Goal: Information Seeking & Learning: Learn about a topic

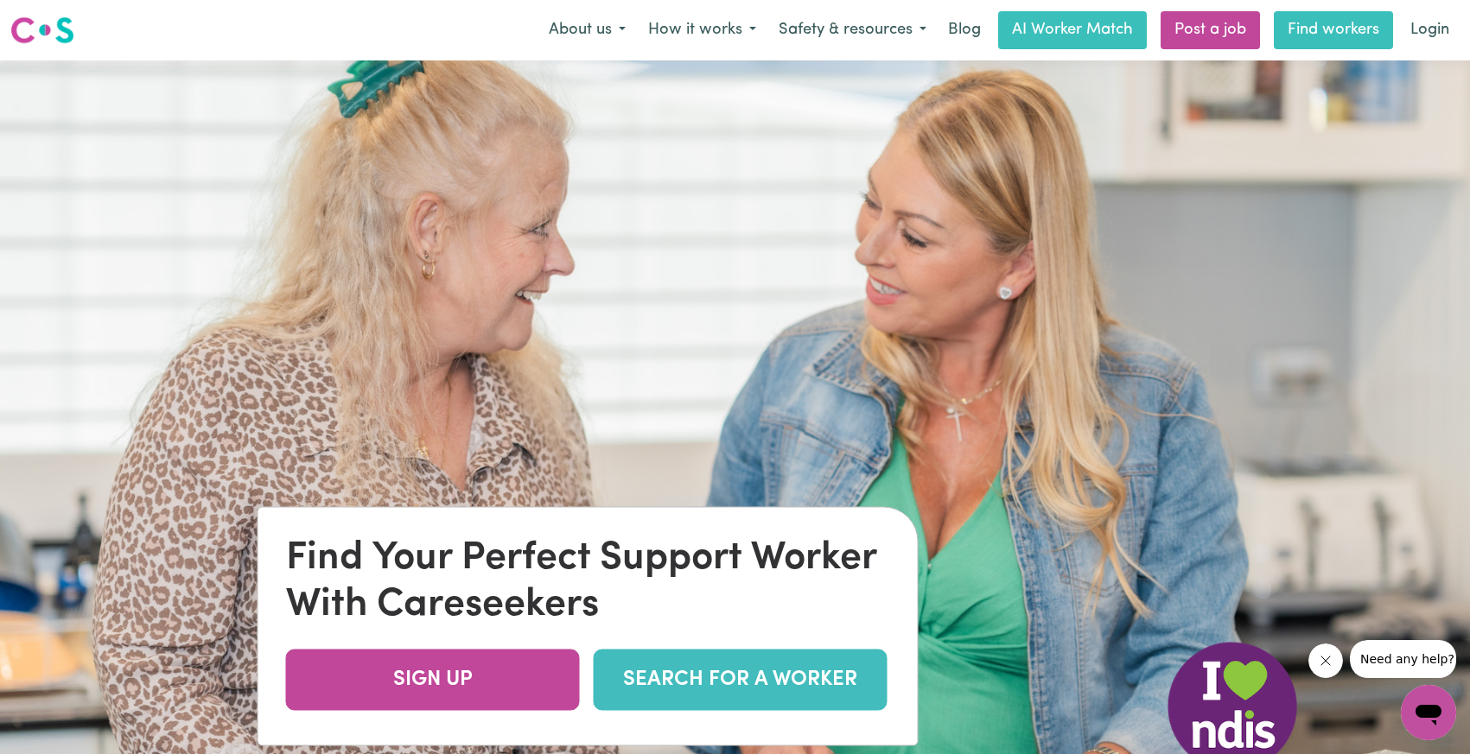
click at [1350, 43] on link "Find workers" at bounding box center [1333, 30] width 119 height 38
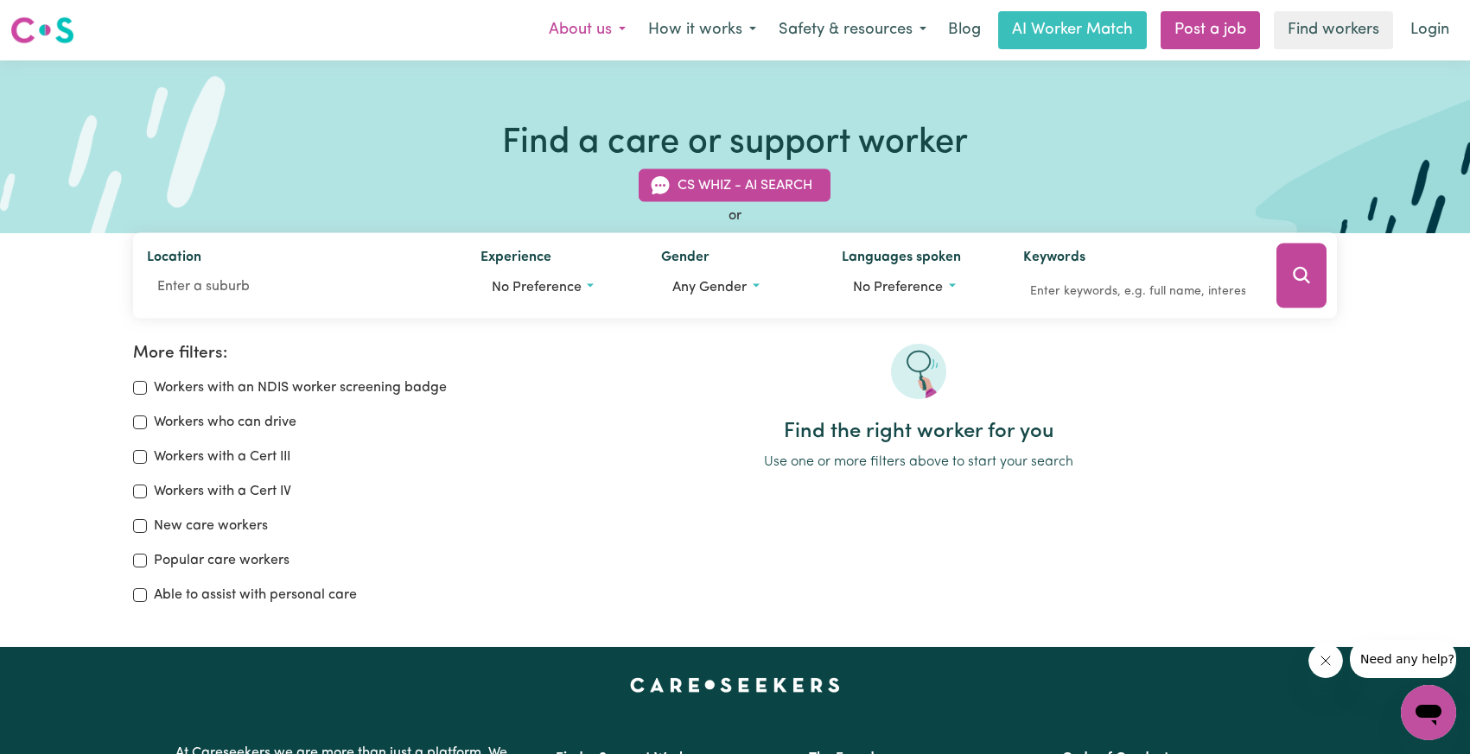
click at [614, 40] on button "About us" at bounding box center [587, 30] width 99 height 36
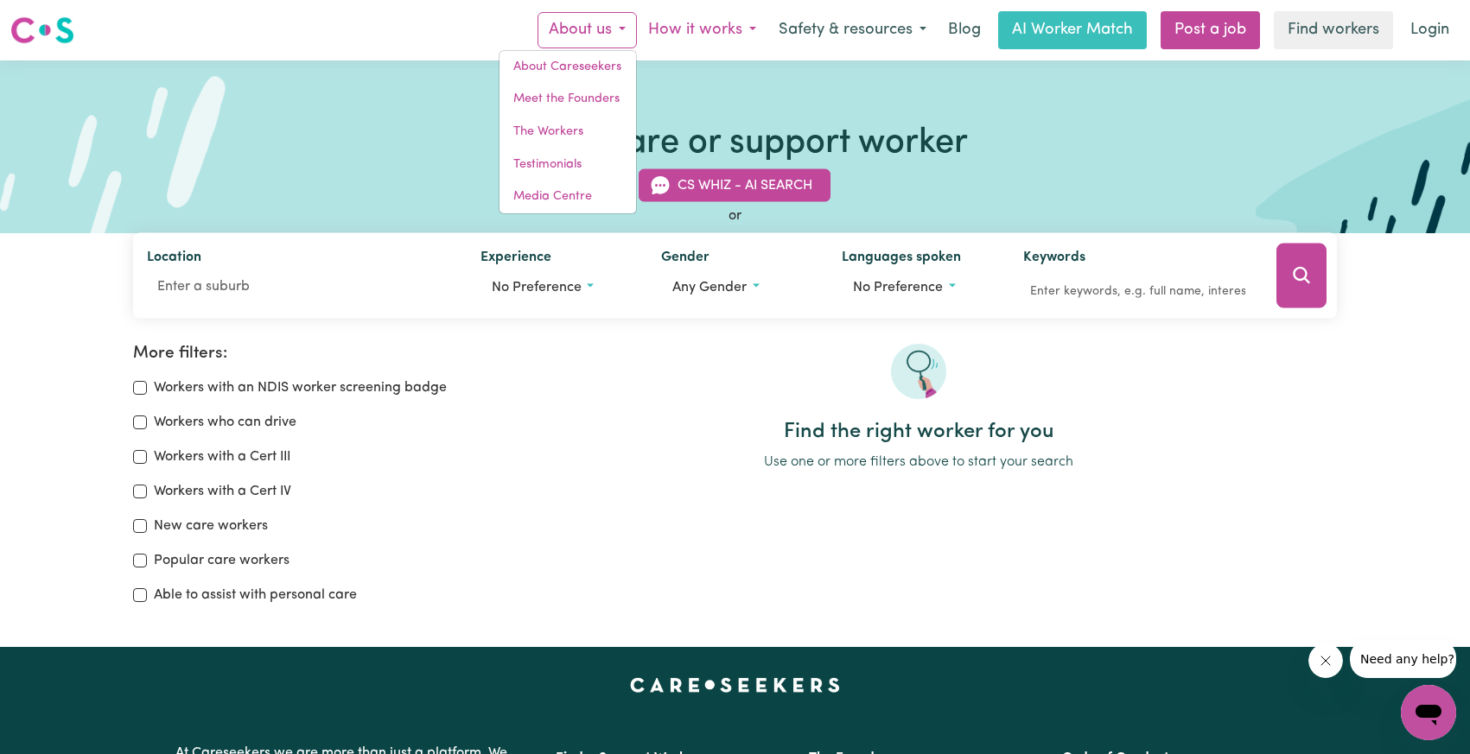
click at [705, 41] on button "How it works" at bounding box center [702, 30] width 130 height 36
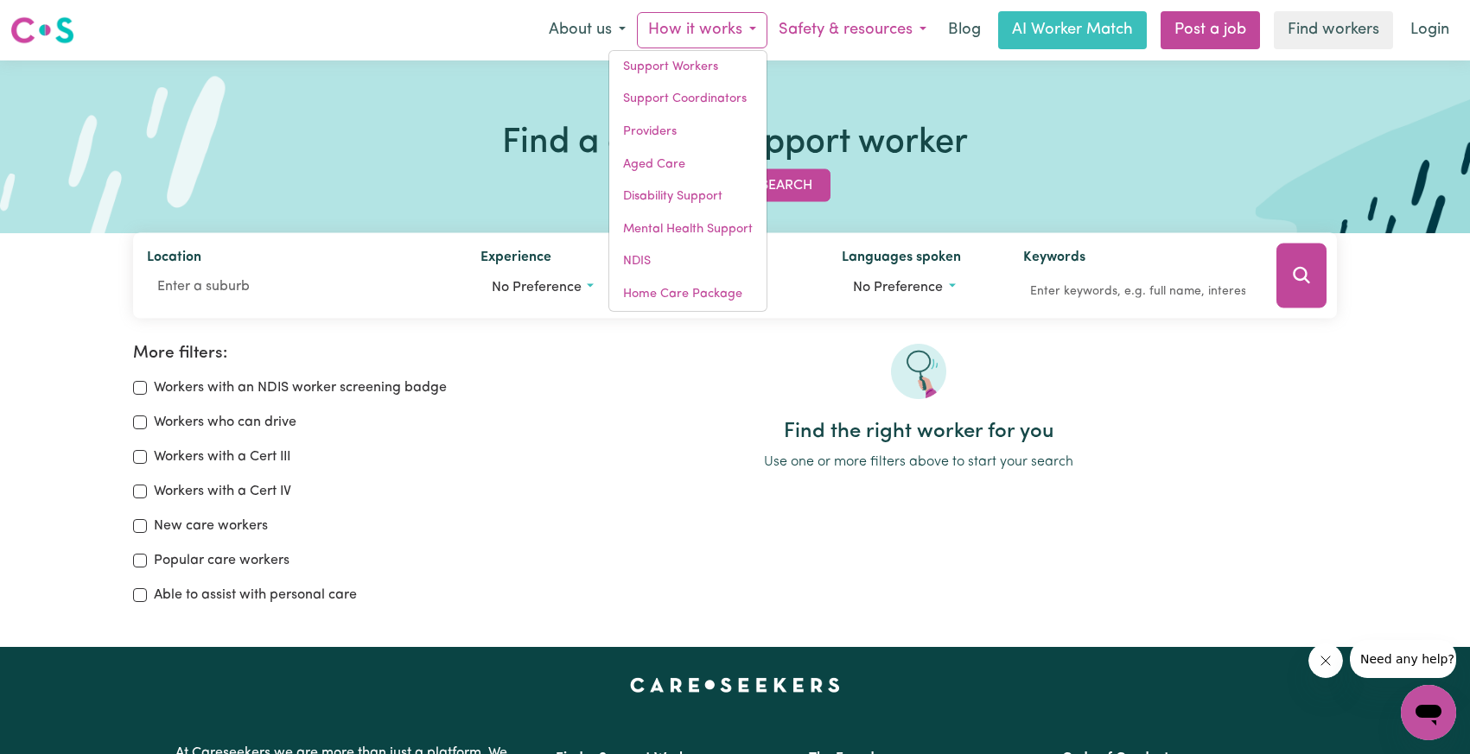
click at [820, 32] on button "Safety & resources" at bounding box center [852, 30] width 170 height 36
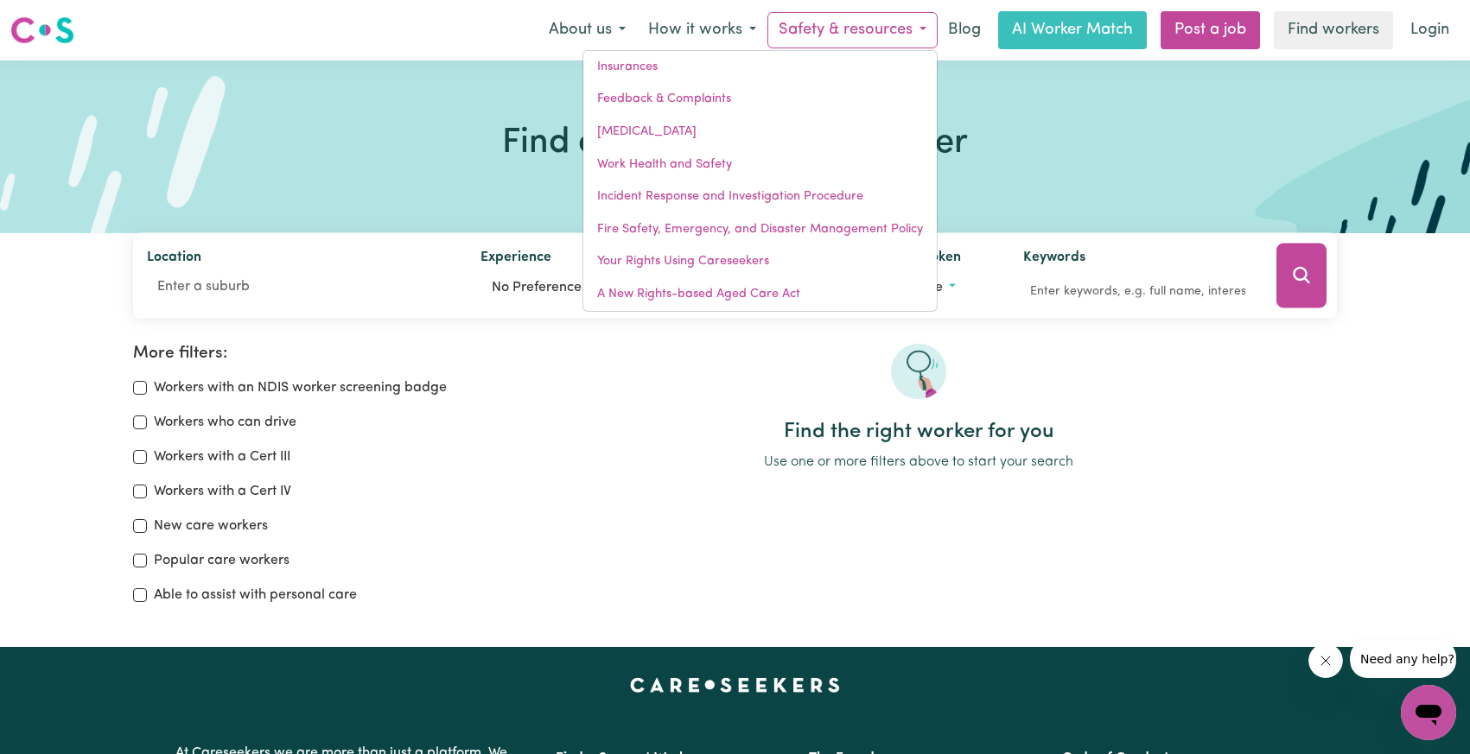
click at [878, 35] on button "Safety & resources" at bounding box center [852, 30] width 170 height 36
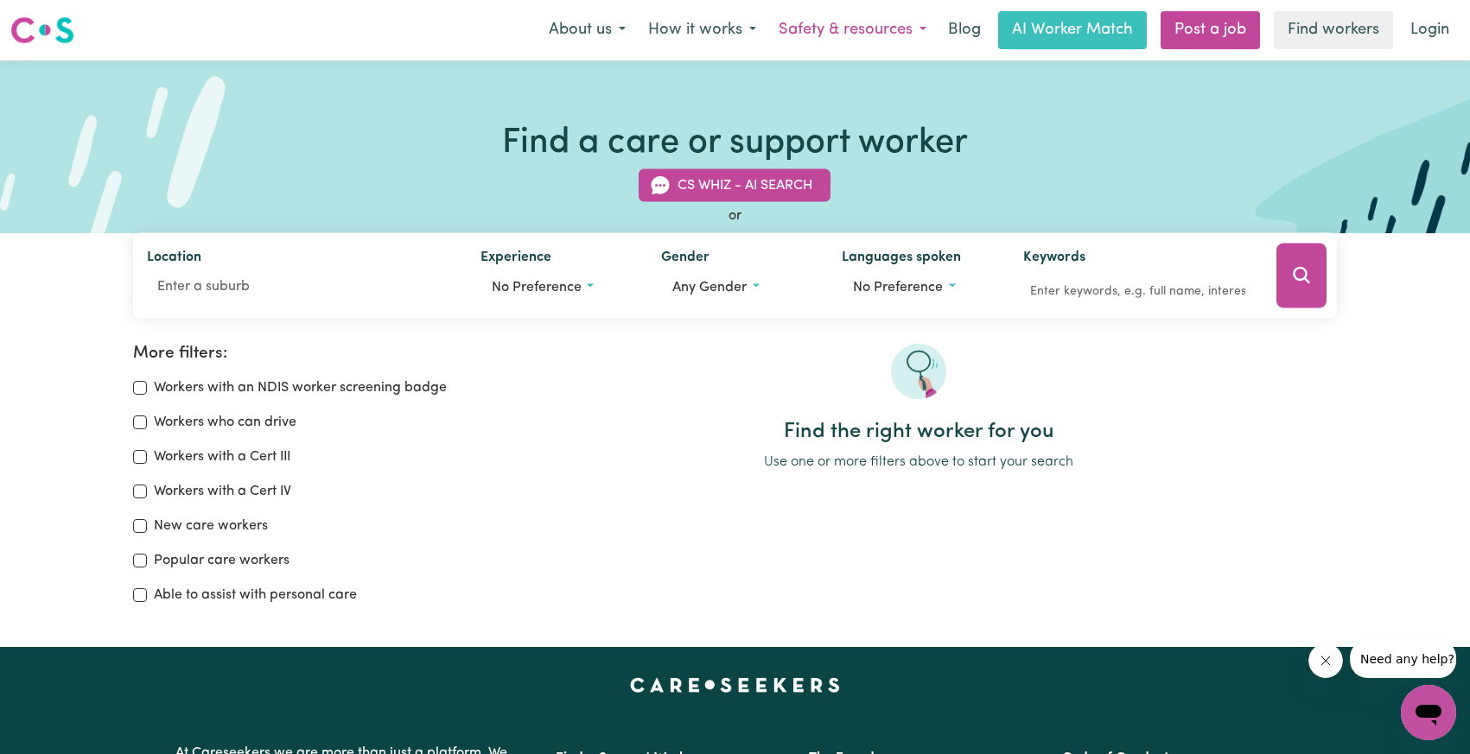
click at [890, 38] on button "Safety & resources" at bounding box center [852, 30] width 170 height 36
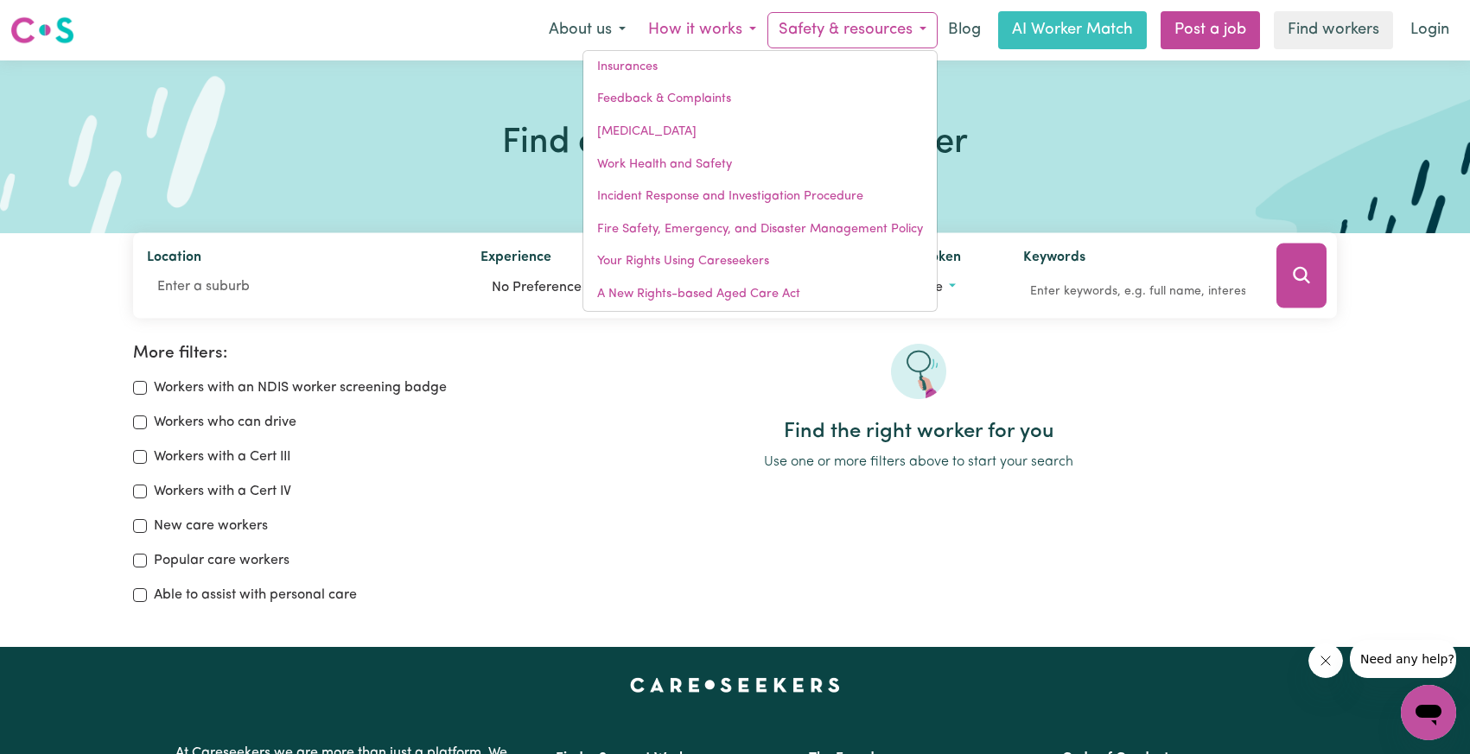
click at [736, 35] on button "How it works" at bounding box center [702, 30] width 130 height 36
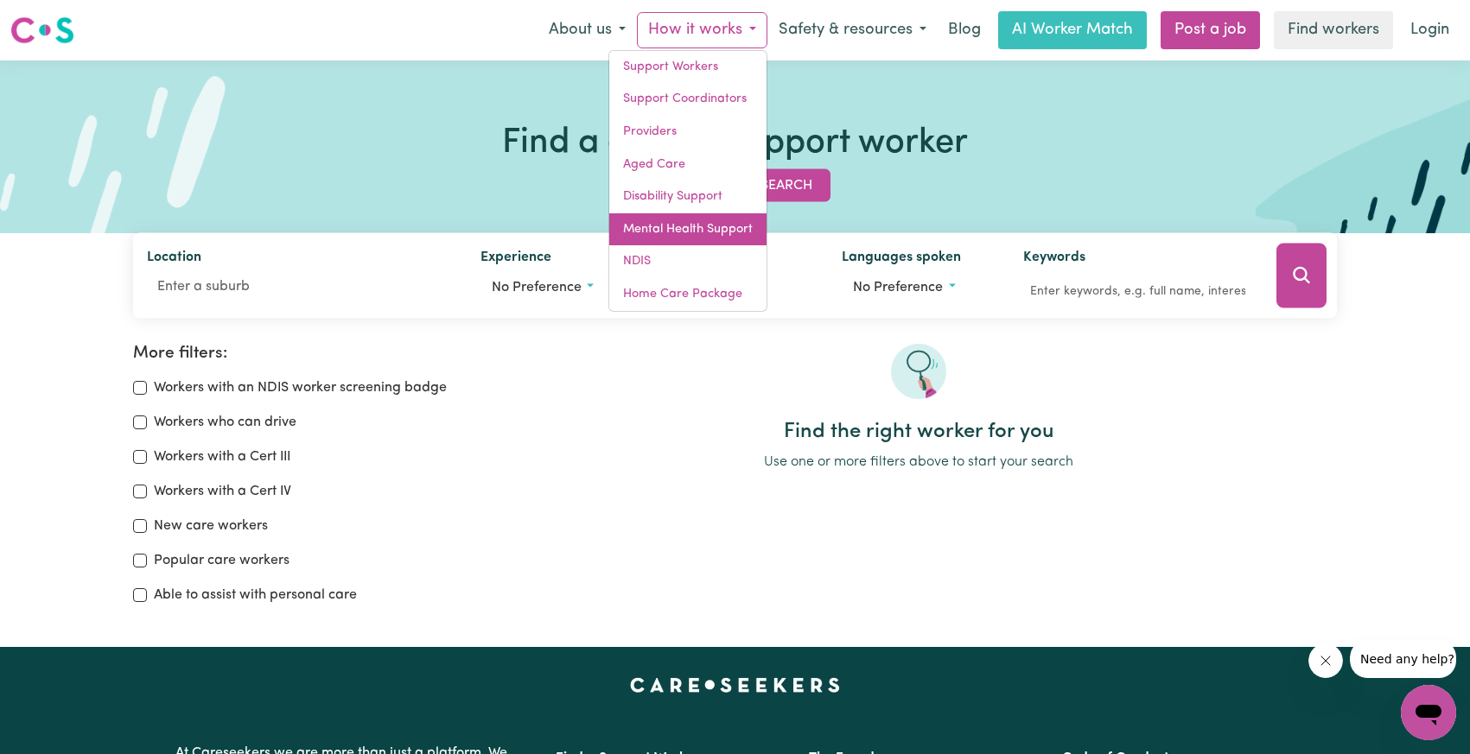
click at [726, 232] on link "Mental Health Support" at bounding box center [687, 229] width 157 height 33
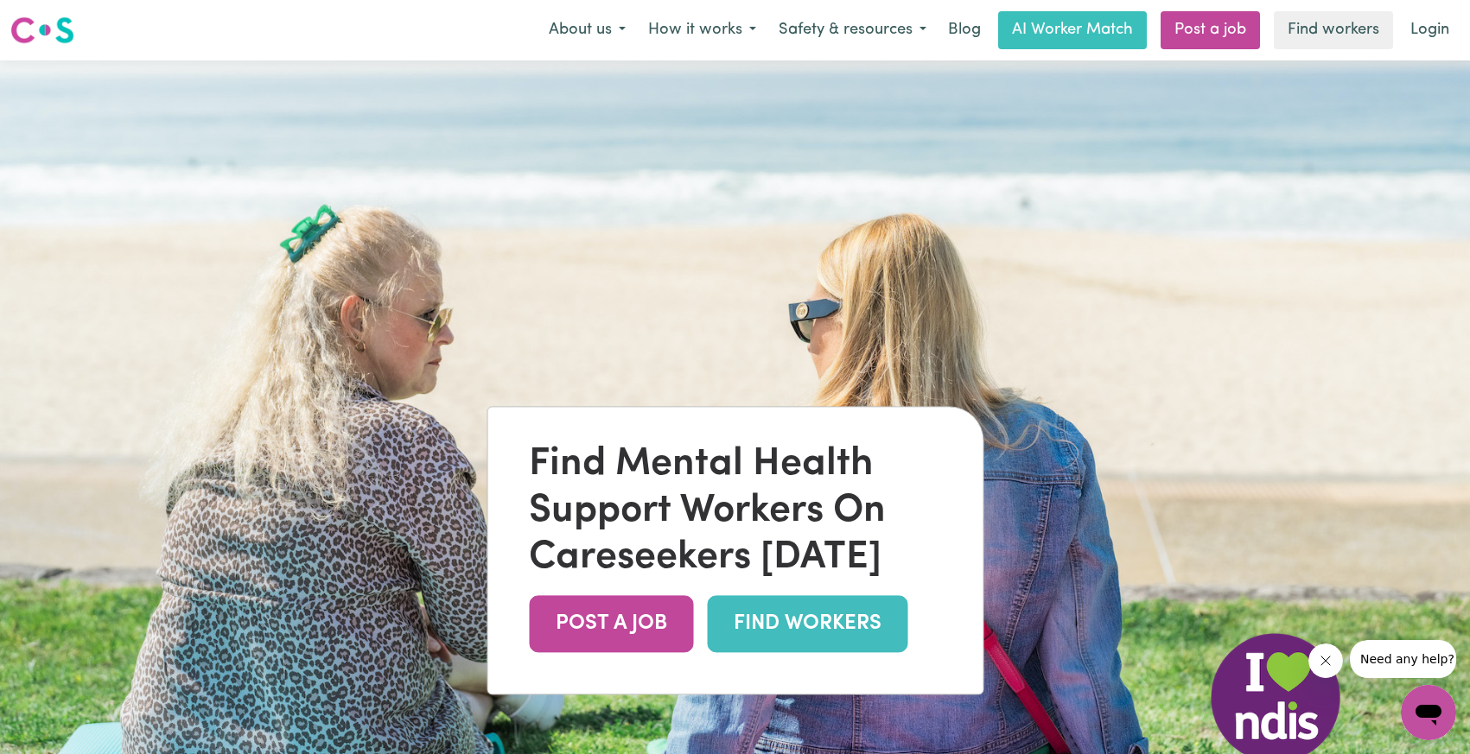
click at [746, 626] on link "FIND WORKERS" at bounding box center [807, 624] width 200 height 56
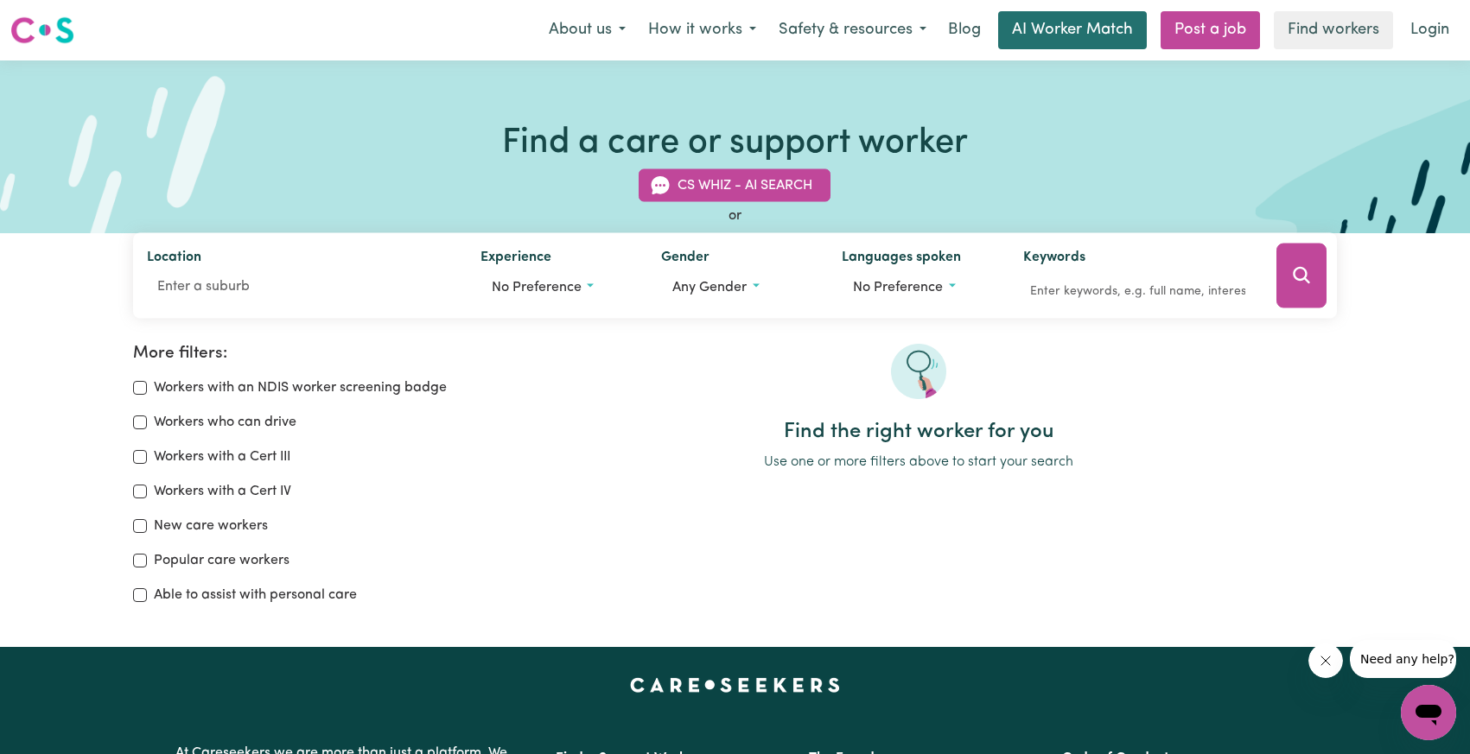
click at [1127, 28] on link "AI Worker Match" at bounding box center [1072, 30] width 149 height 38
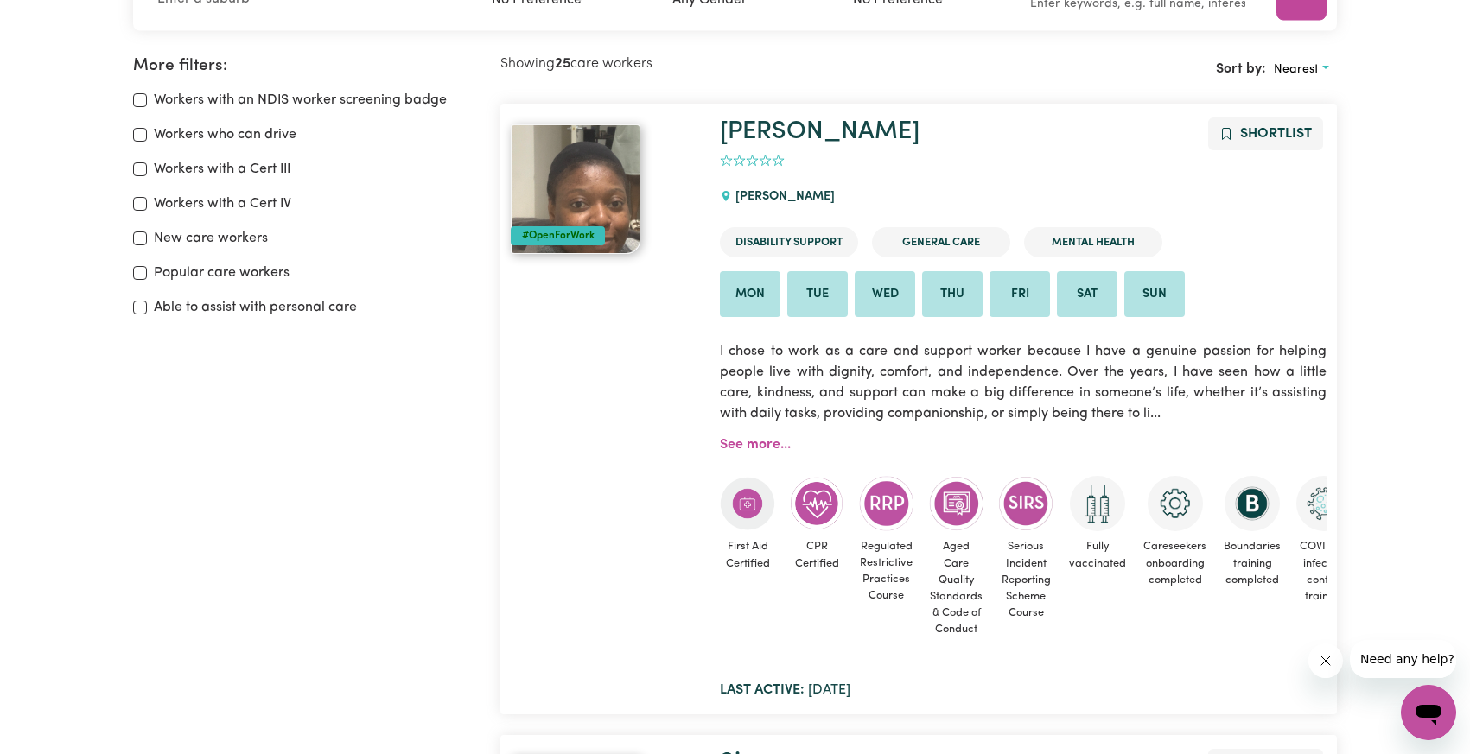
scroll to position [289, 0]
click at [1012, 156] on div "0" at bounding box center [1023, 160] width 607 height 20
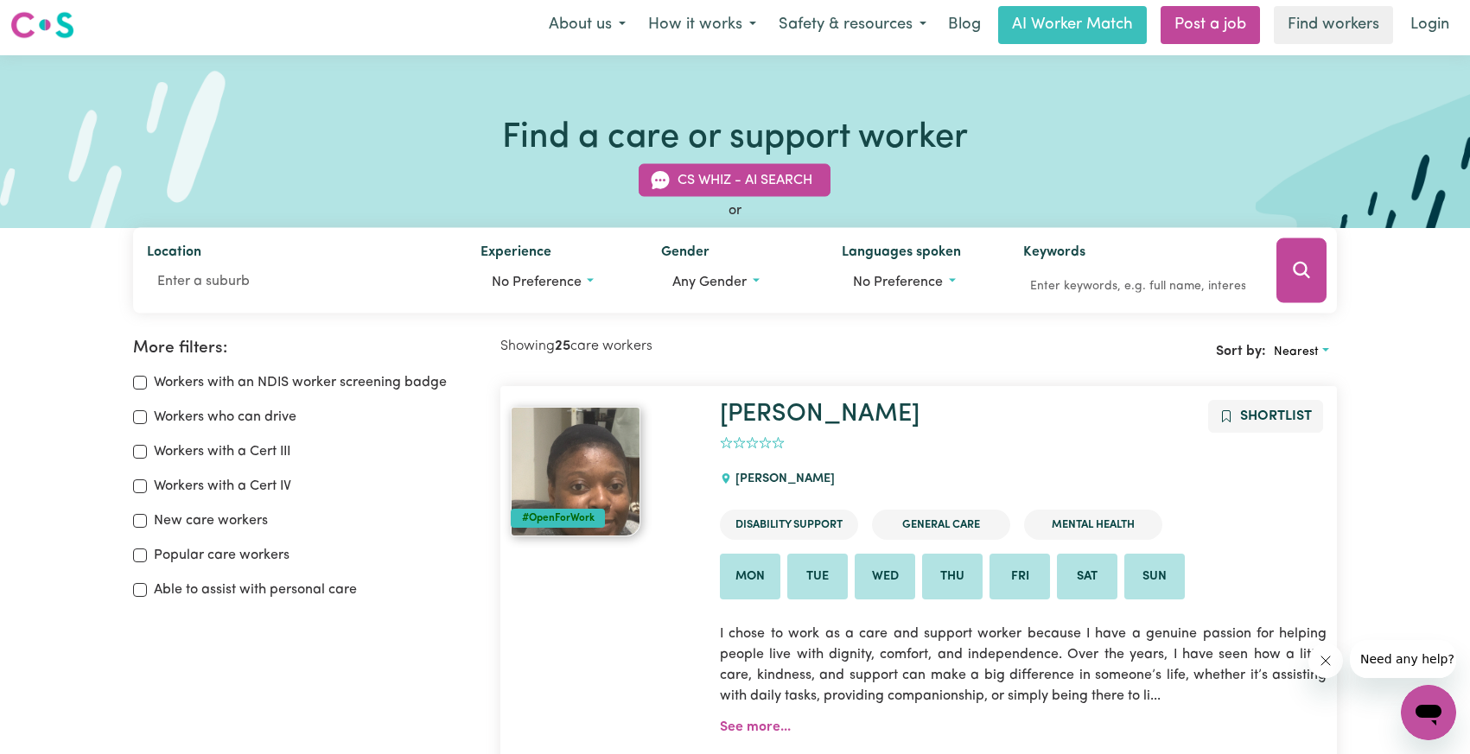
scroll to position [0, 0]
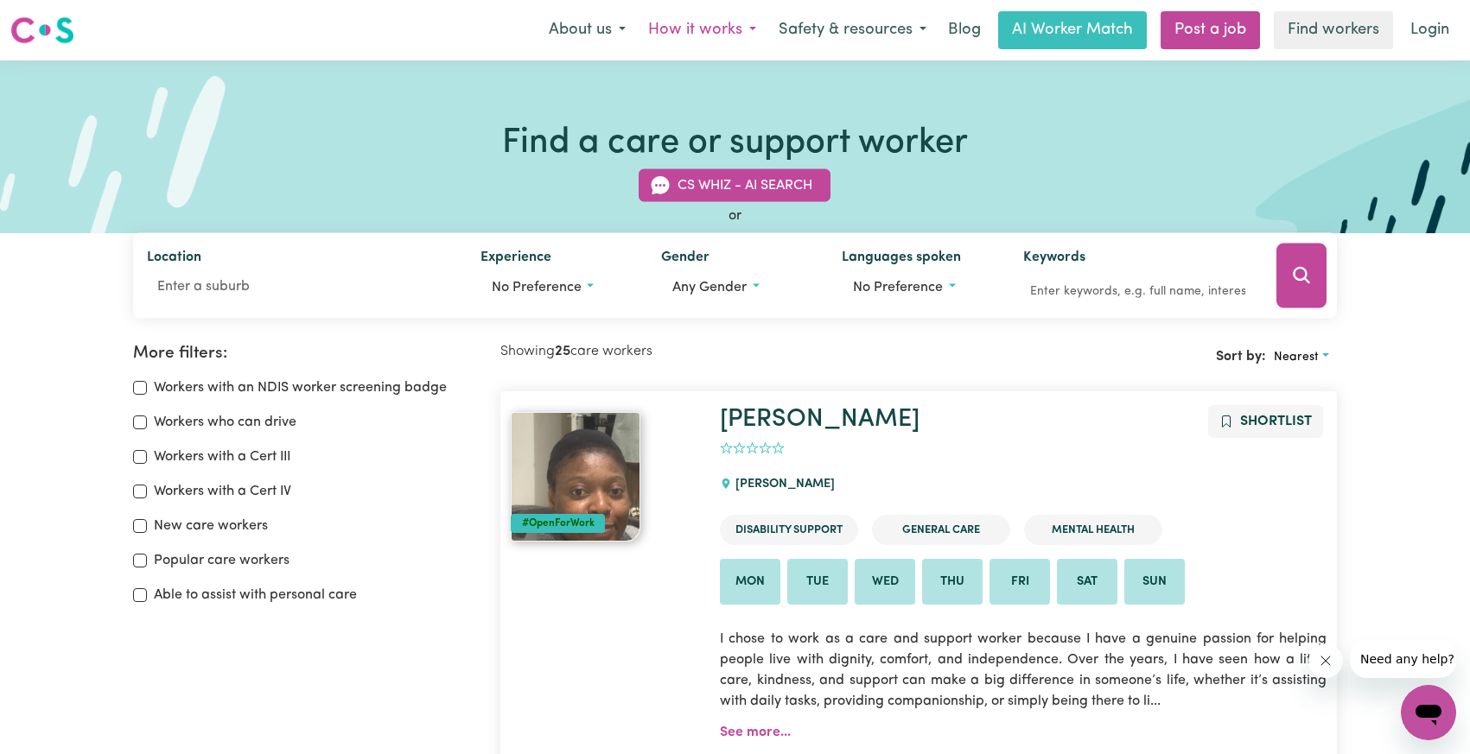
click at [738, 30] on button "How it works" at bounding box center [702, 30] width 130 height 36
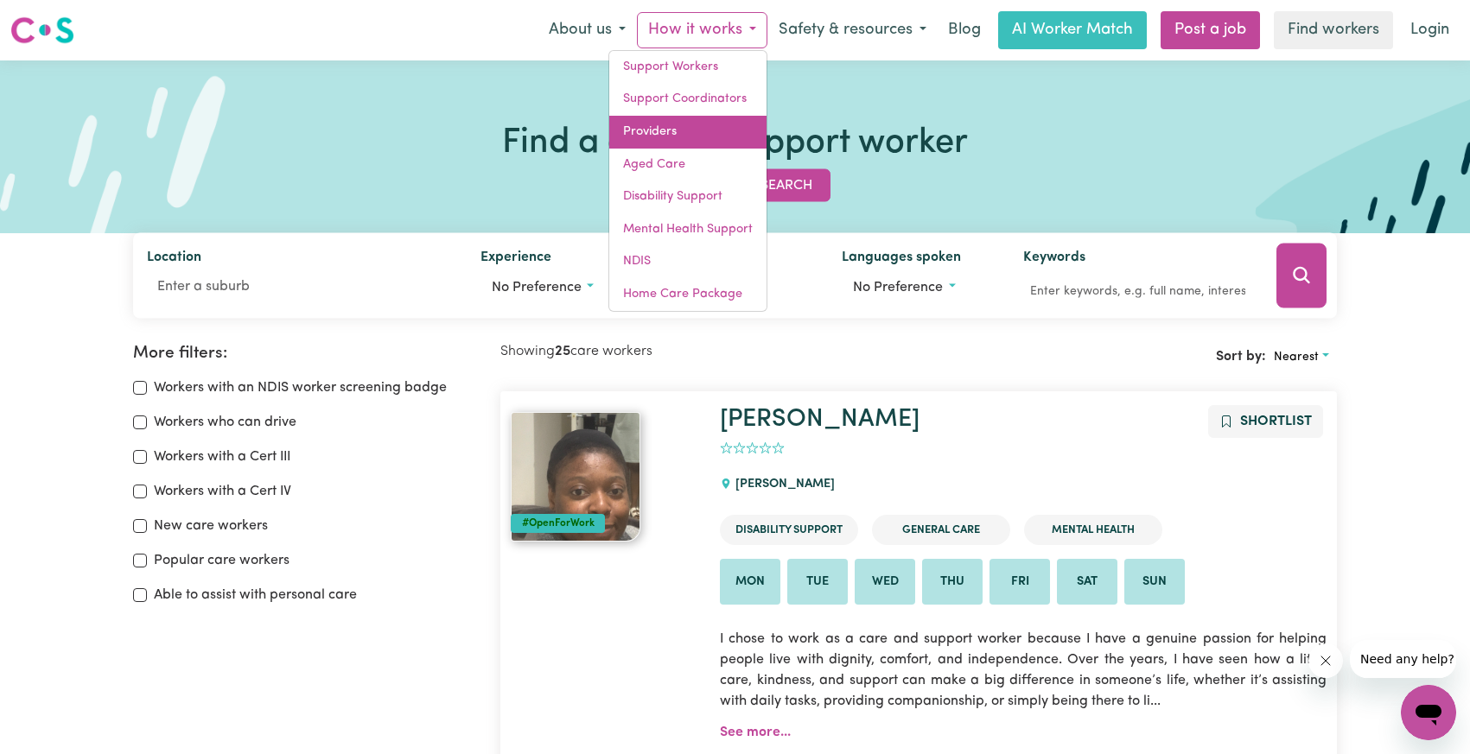
click at [721, 123] on link "Providers" at bounding box center [687, 132] width 157 height 33
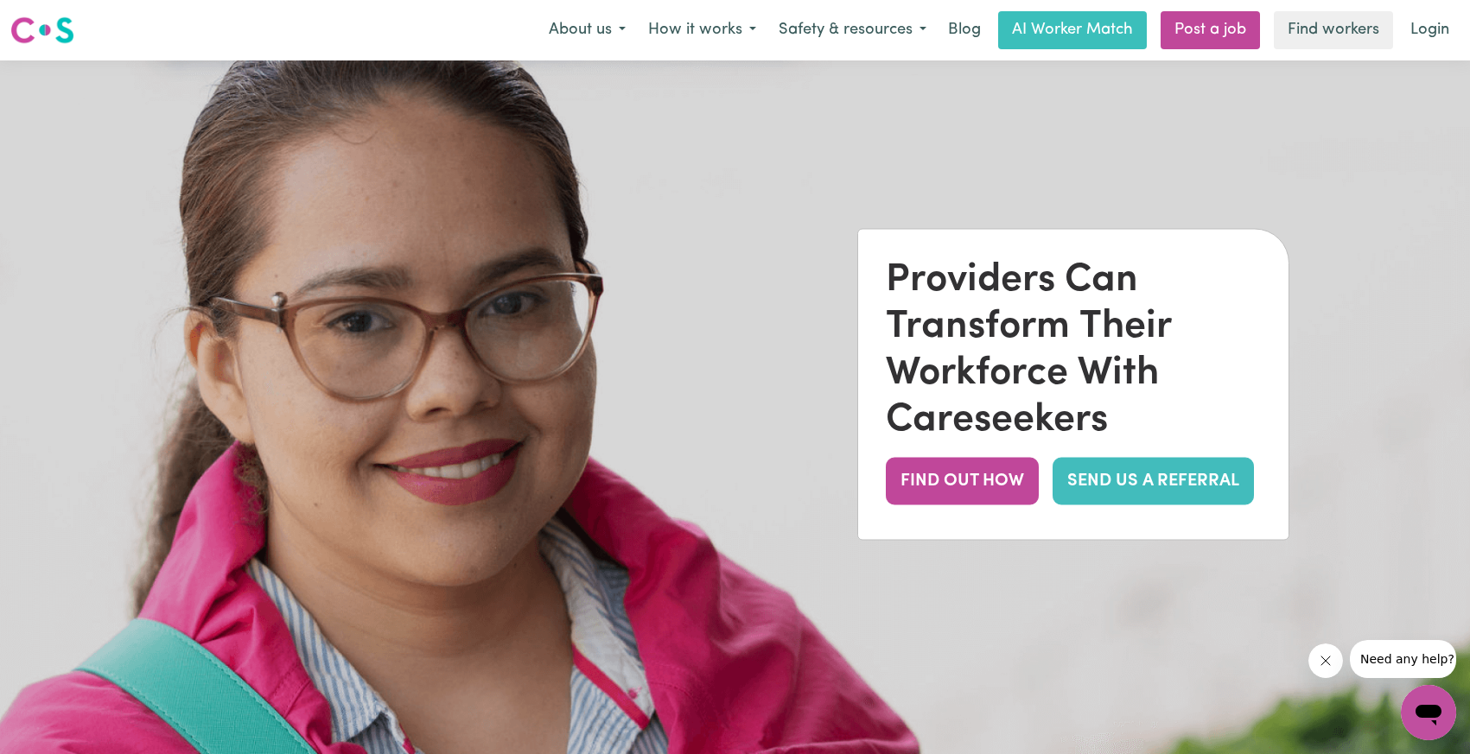
click at [945, 284] on div "Providers Can Transform Their Workforce With Careseekers" at bounding box center [1073, 351] width 375 height 187
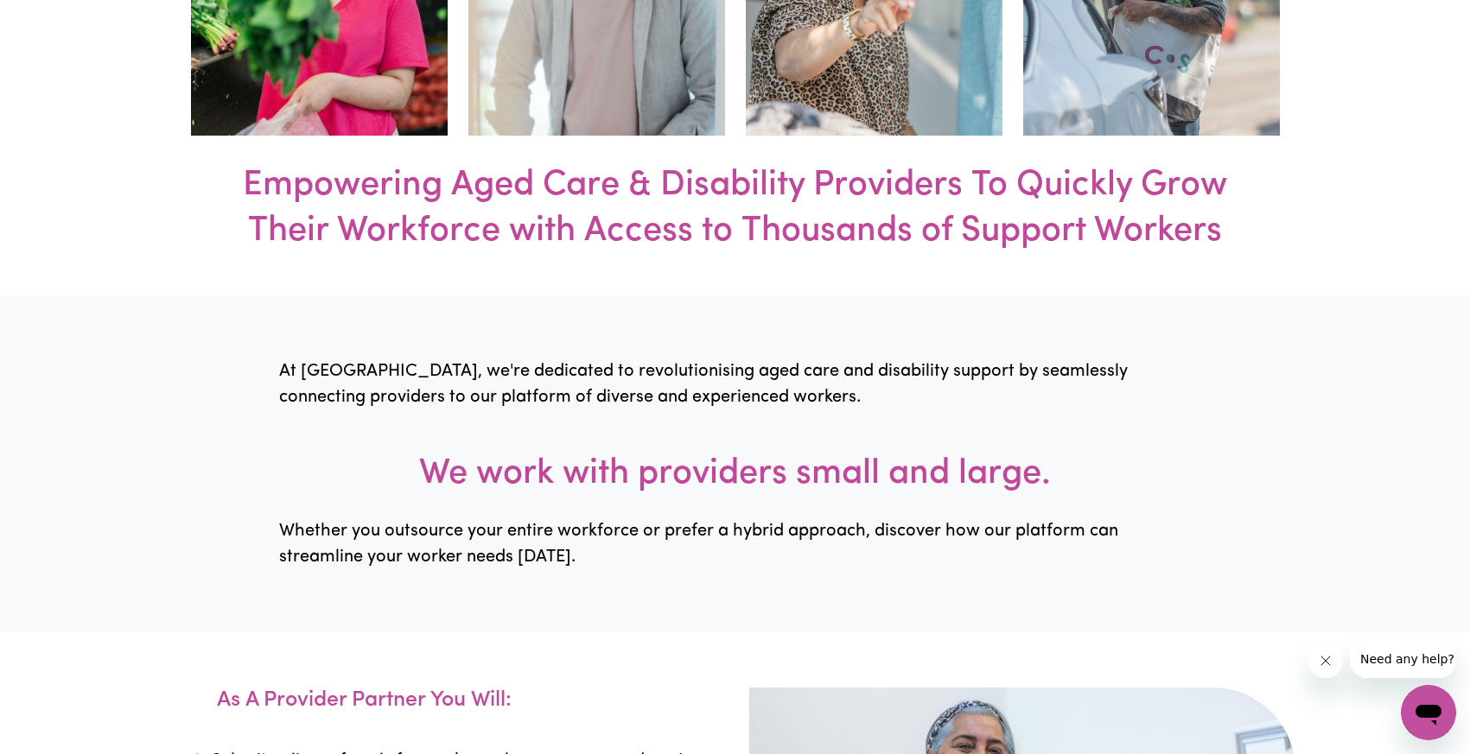
scroll to position [1348, 0]
